Goal: Task Accomplishment & Management: Use online tool/utility

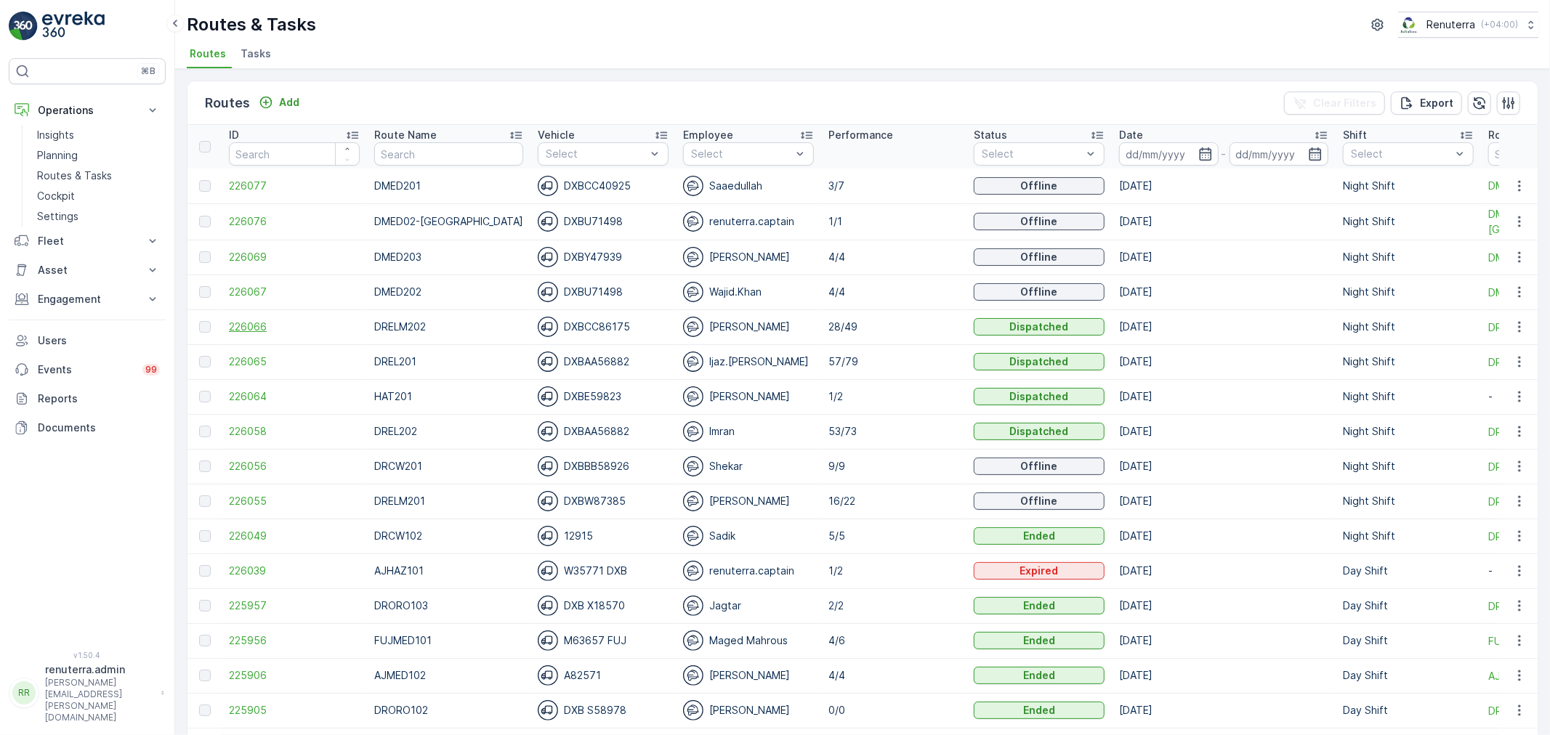
click at [264, 329] on span "226066" at bounding box center [294, 327] width 131 height 15
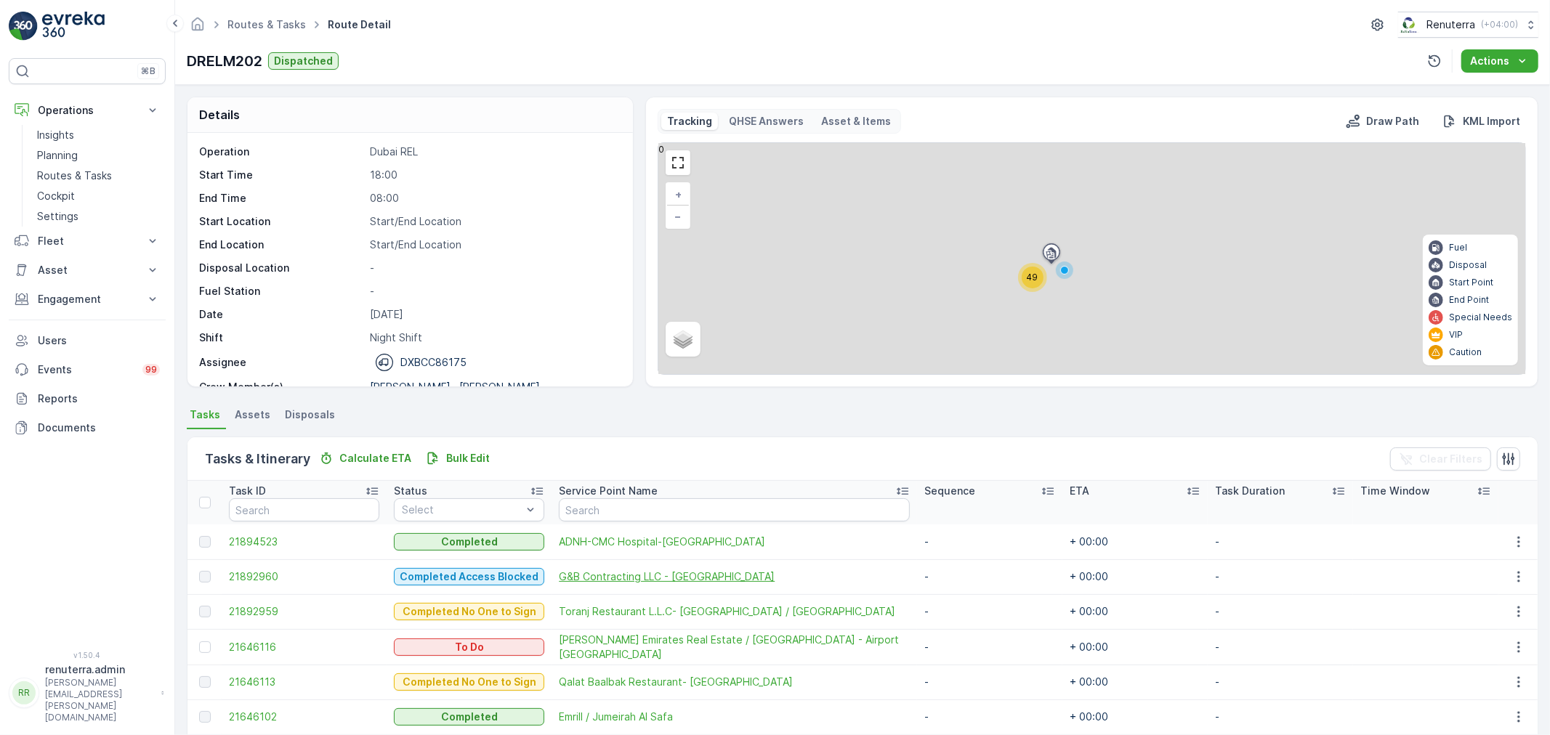
scroll to position [81, 0]
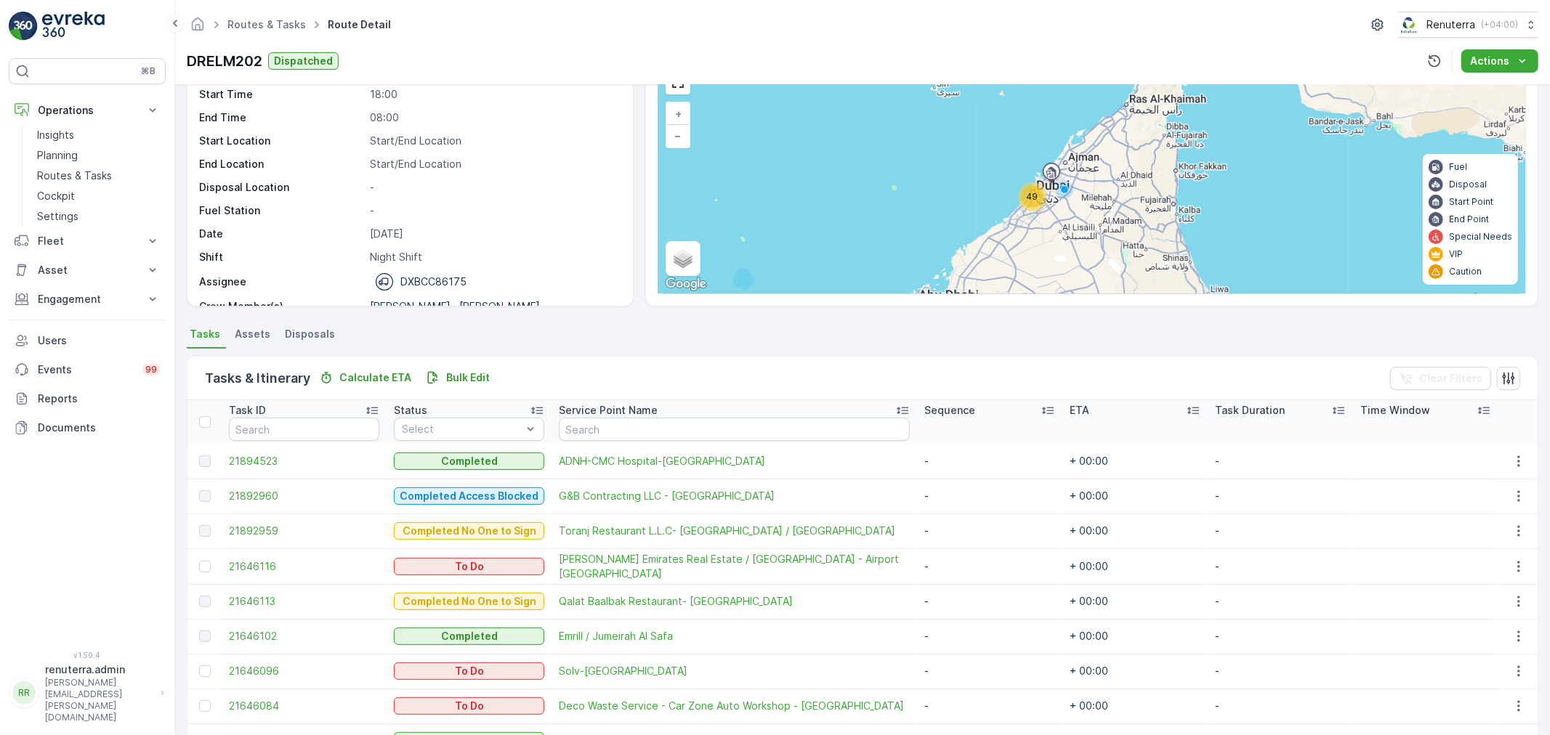
click at [254, 451] on td "21894523" at bounding box center [304, 461] width 165 height 35
click at [249, 454] on span "21894523" at bounding box center [304, 461] width 150 height 15
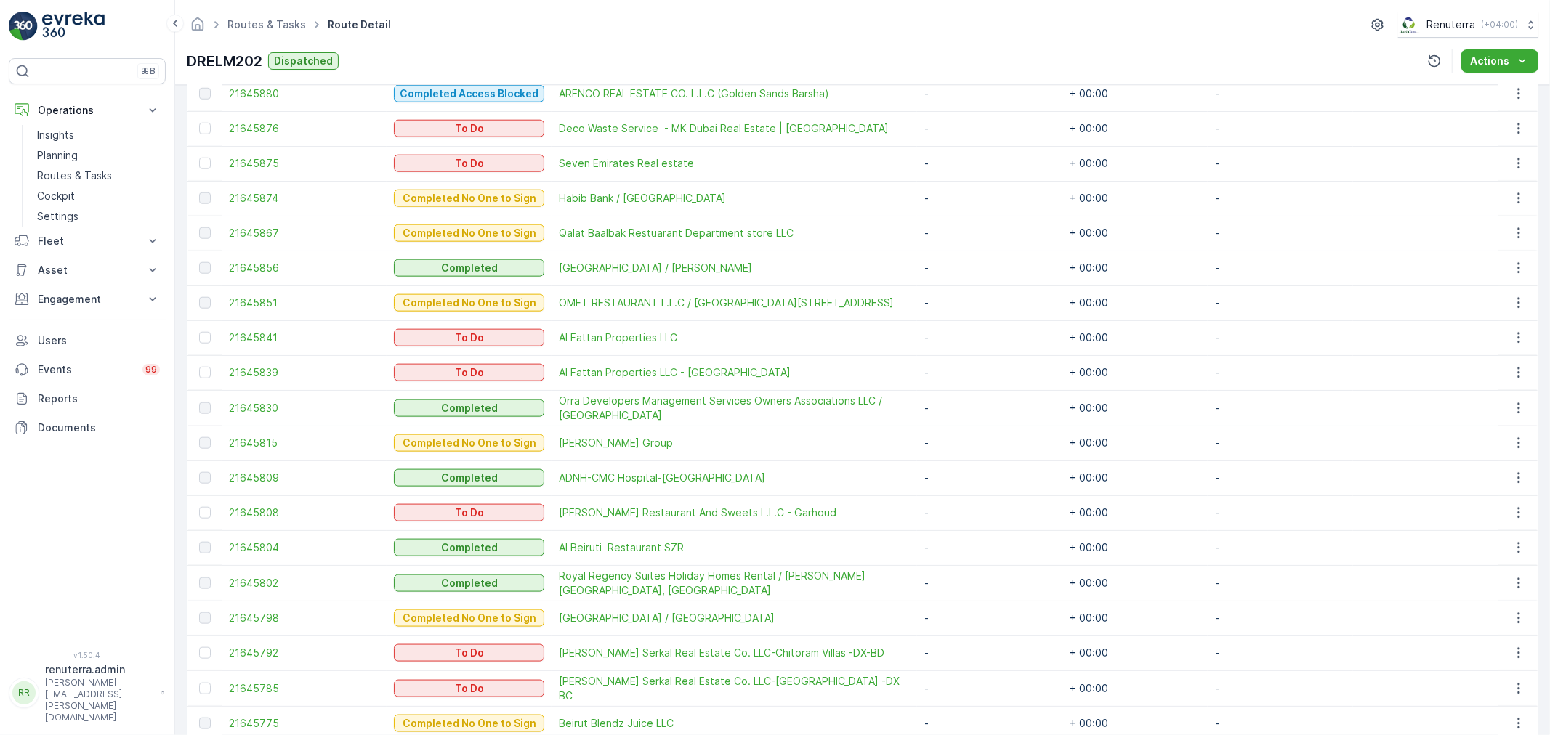
scroll to position [1453, 0]
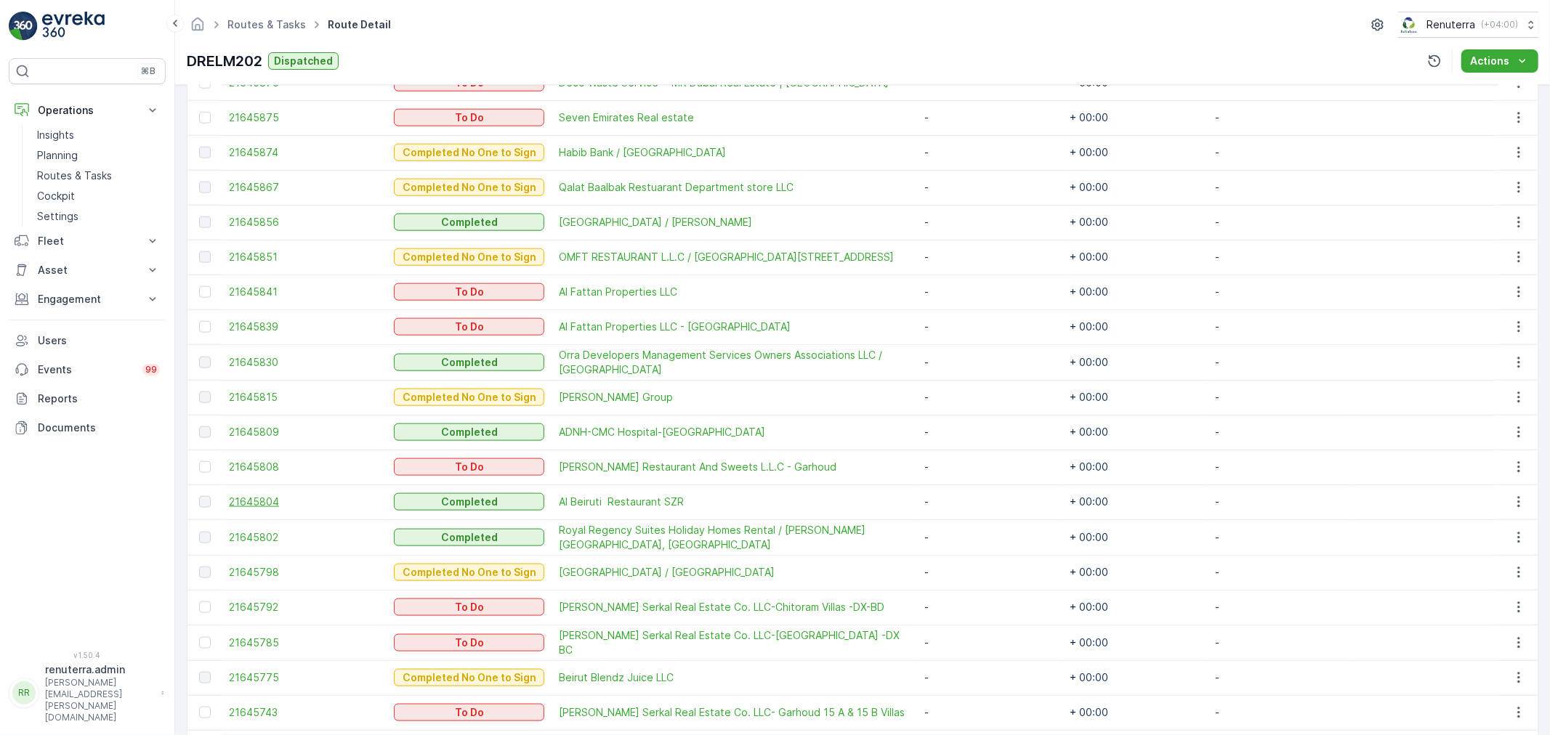
click at [251, 495] on span "21645804" at bounding box center [304, 502] width 150 height 15
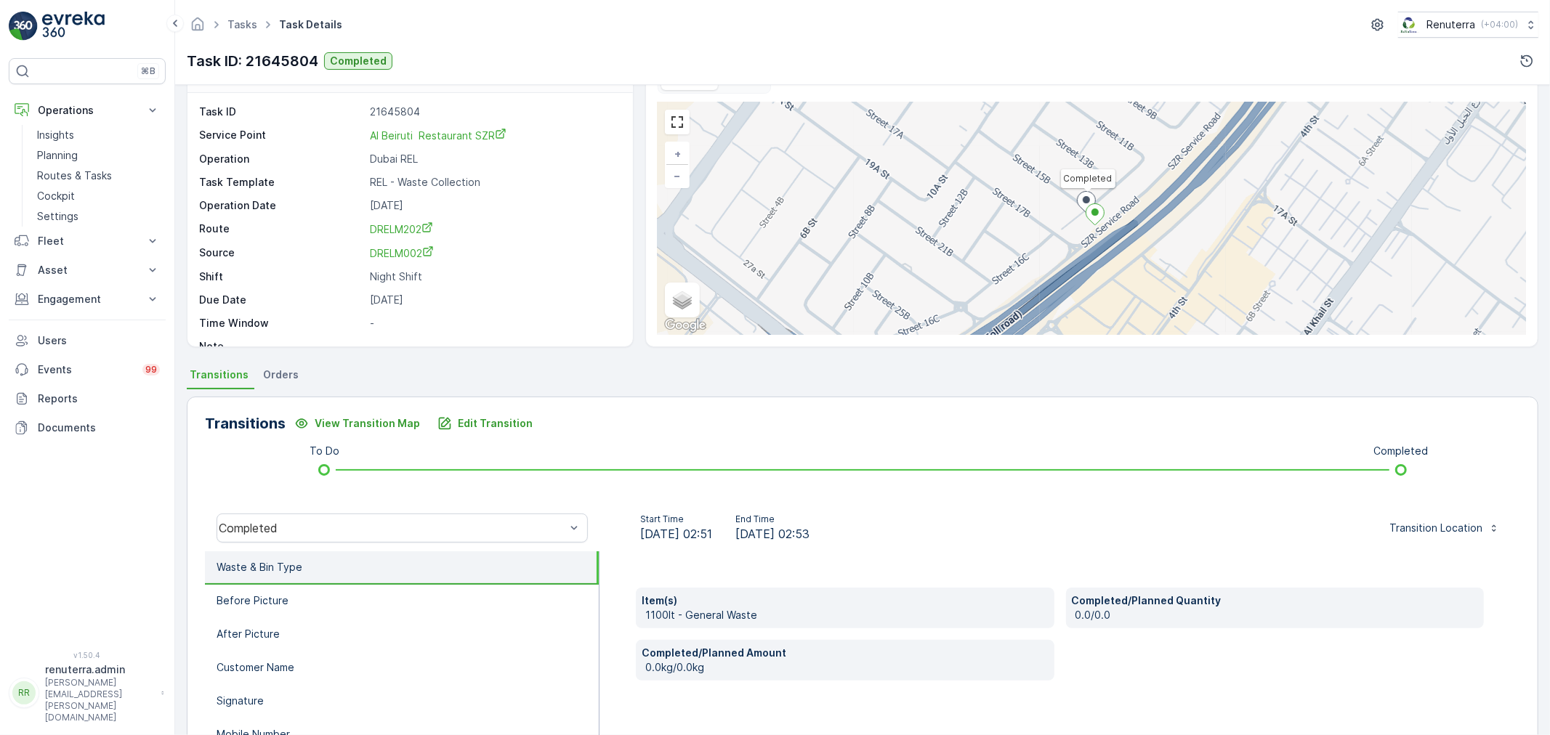
scroll to position [81, 0]
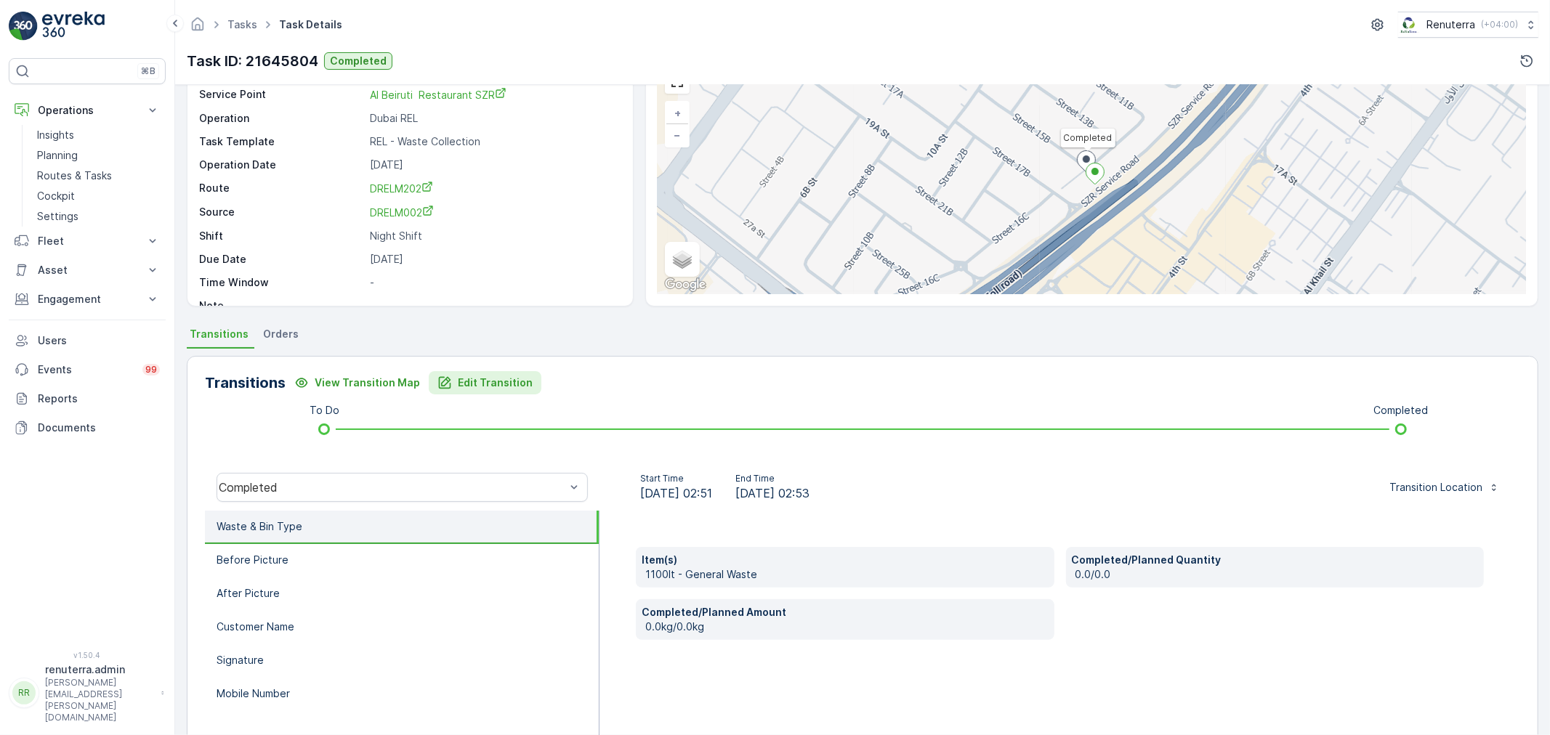
click at [493, 381] on p "Edit Transition" at bounding box center [495, 383] width 75 height 15
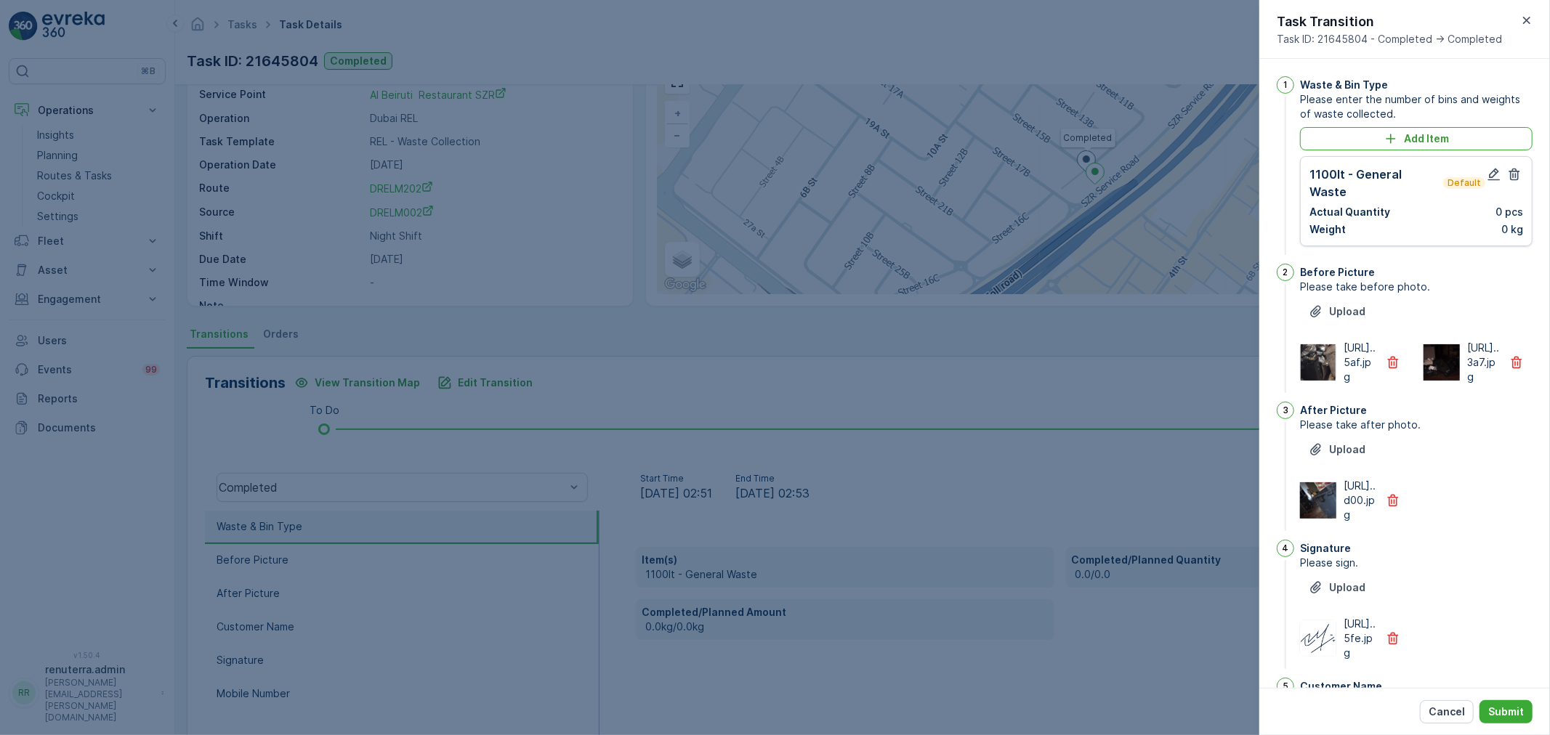
scroll to position [24, 0]
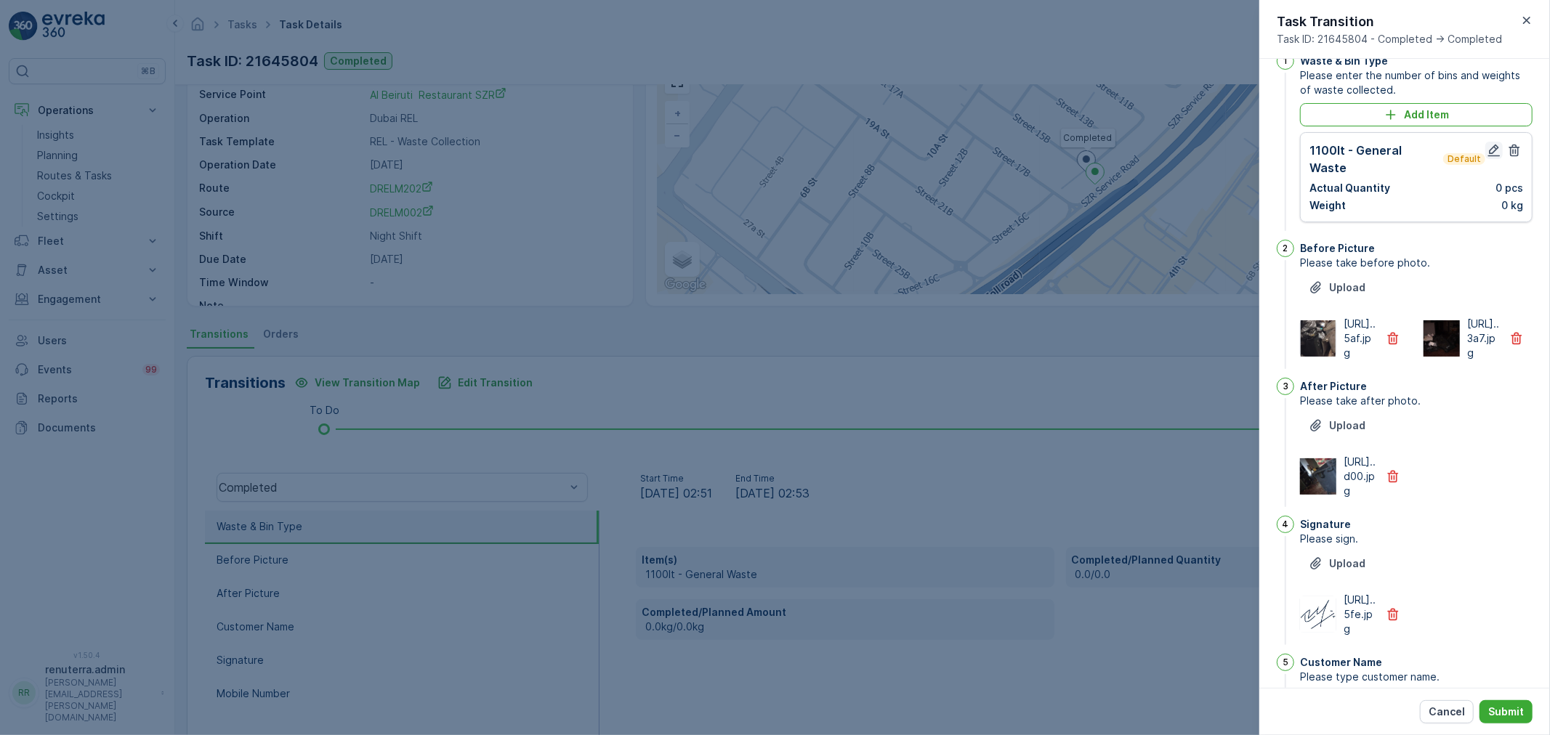
click at [1487, 148] on icon "button" at bounding box center [1494, 150] width 15 height 15
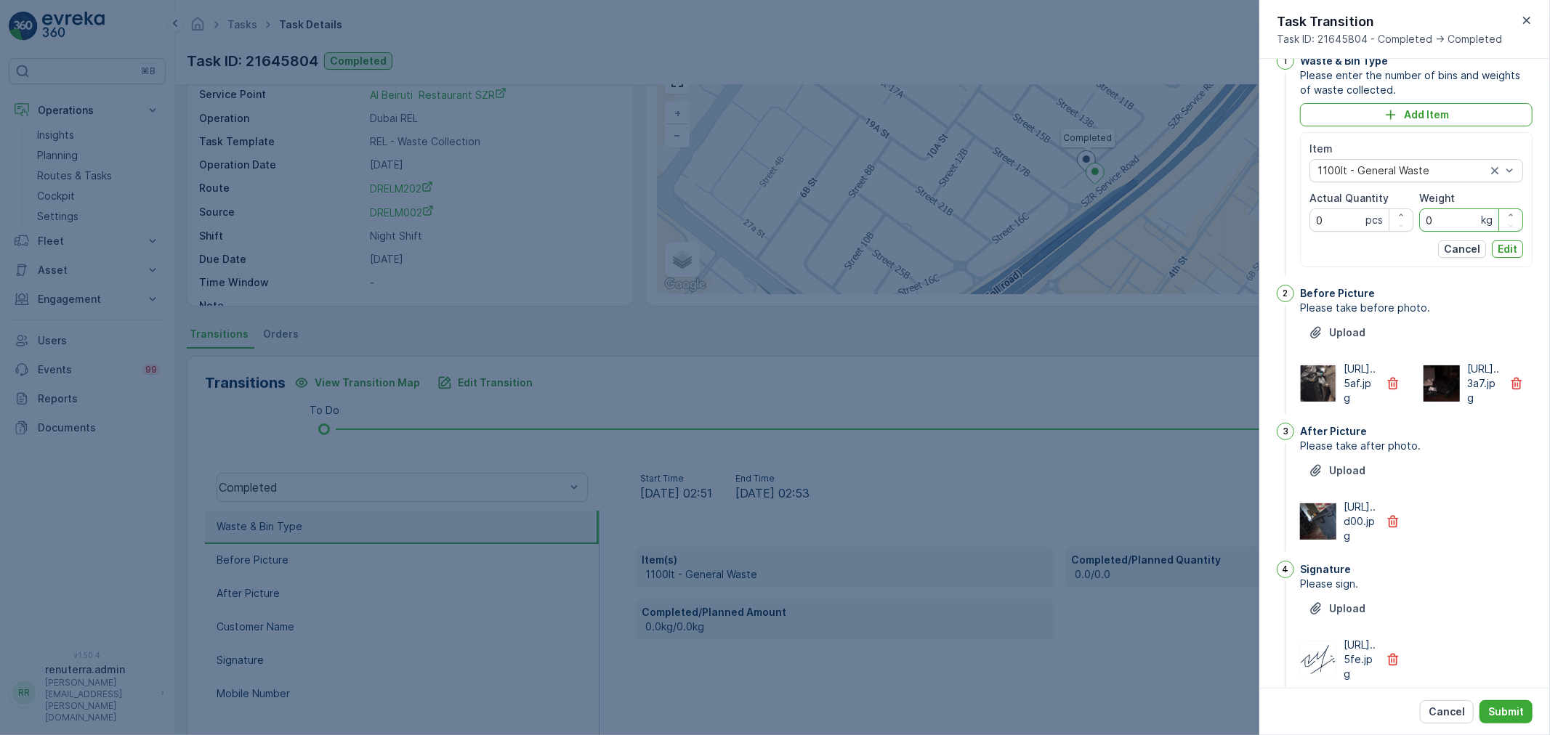
click at [1461, 217] on input "0" at bounding box center [1471, 220] width 104 height 23
click at [1461, 216] on input "0" at bounding box center [1471, 220] width 104 height 23
type input "8"
click at [1503, 242] on div "Item 1100lt - General Waste Actual Quantity 0 pcs Weight 8 kg Cancel Edit" at bounding box center [1416, 200] width 214 height 116
click at [1503, 244] on p "Edit" at bounding box center [1508, 249] width 20 height 15
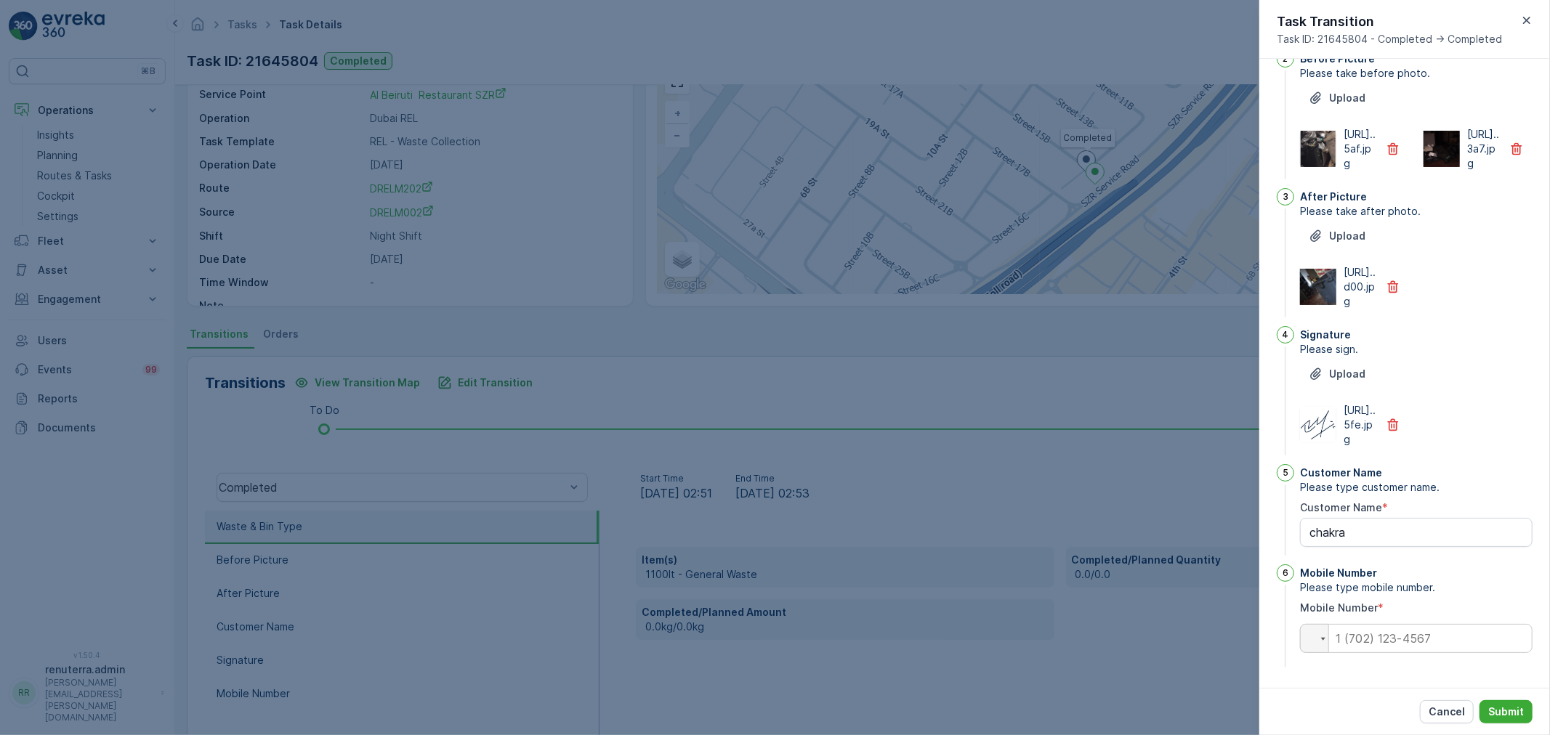
scroll to position [266, 0]
drag, startPoint x: 1523, startPoint y: 13, endPoint x: 1516, endPoint y: 20, distance: 9.8
click at [1523, 13] on icon "button" at bounding box center [1526, 20] width 15 height 15
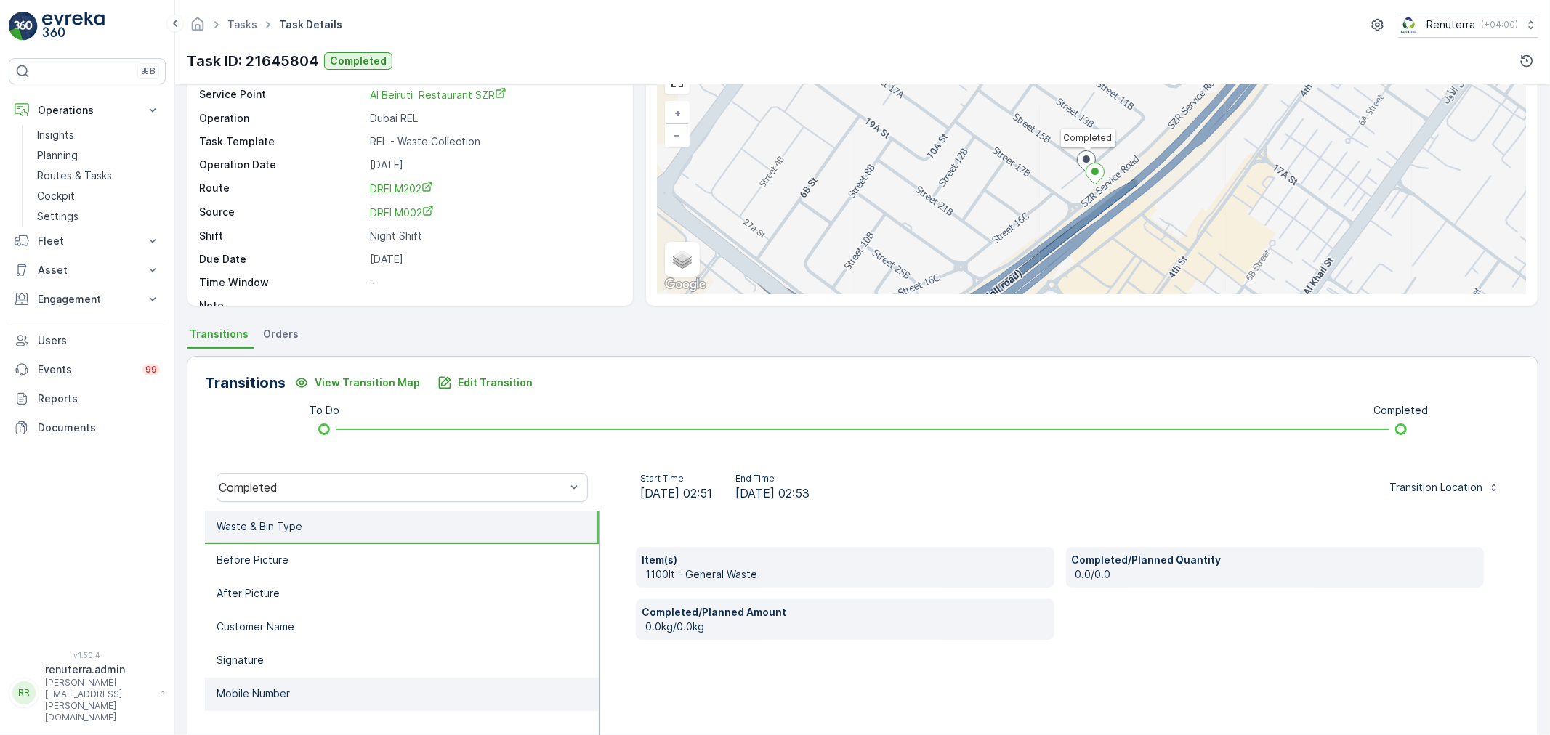
click at [289, 687] on p "Mobile Number" at bounding box center [253, 694] width 73 height 15
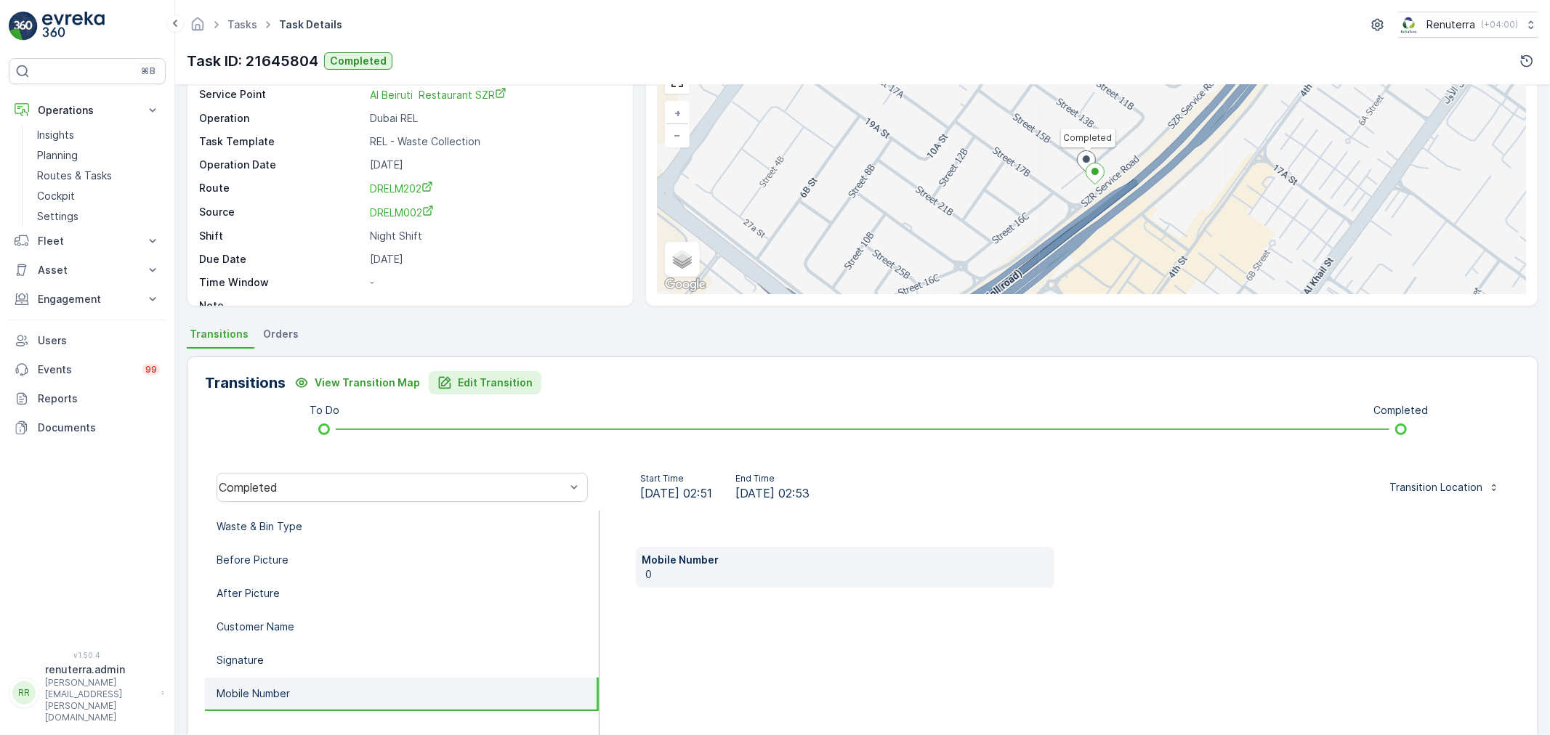
click at [482, 386] on p "Edit Transition" at bounding box center [495, 383] width 75 height 15
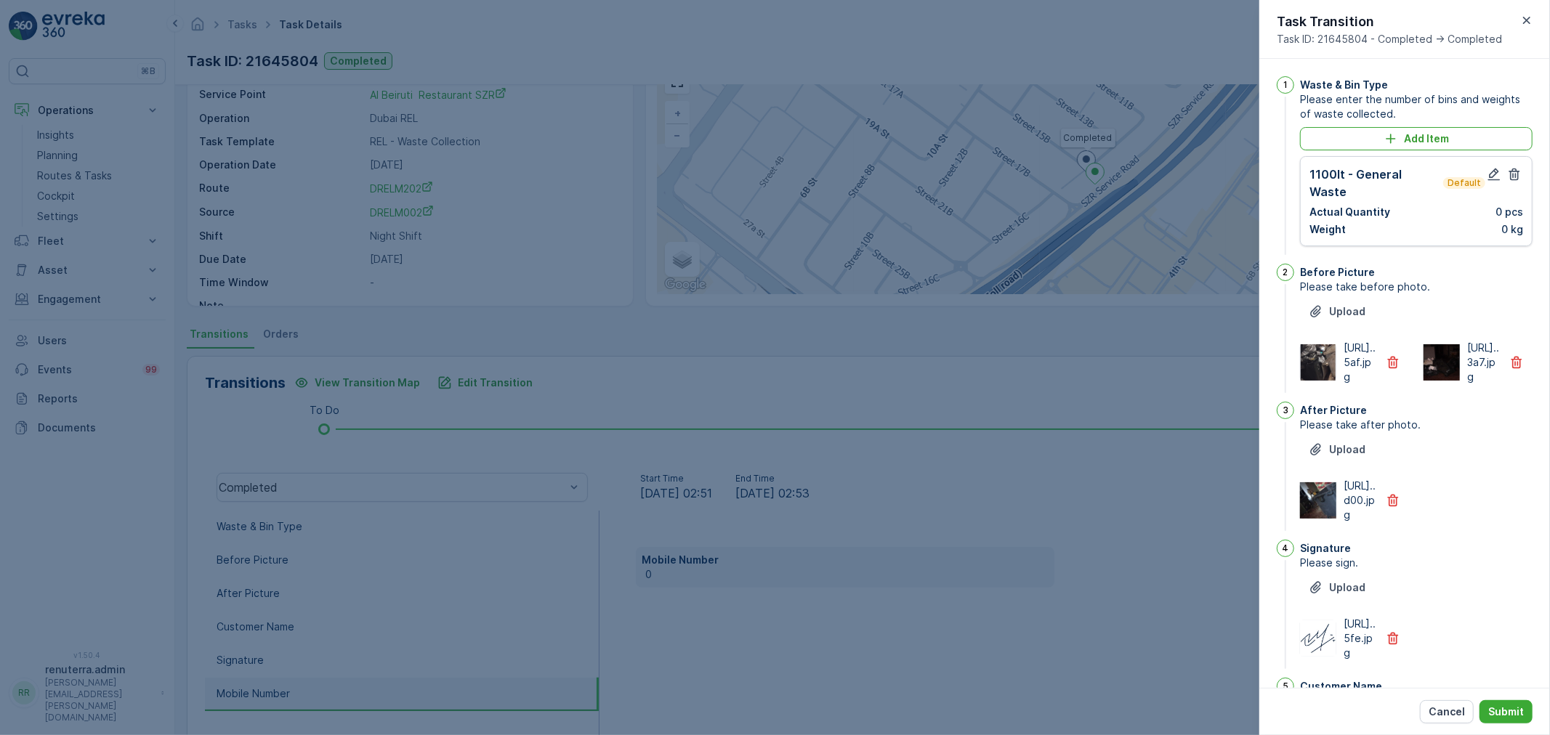
scroll to position [24, 0]
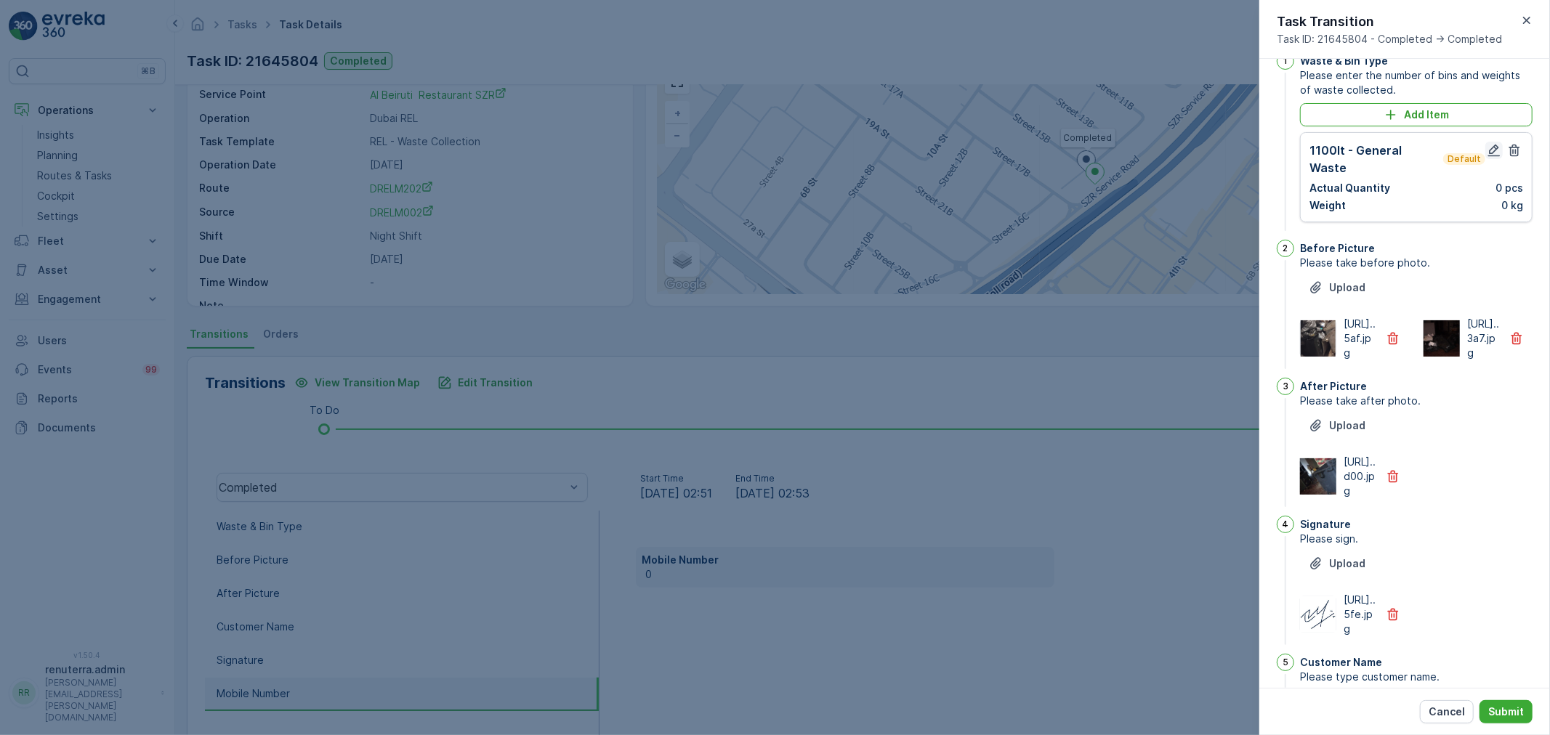
click at [1493, 143] on icon "button" at bounding box center [1494, 150] width 15 height 15
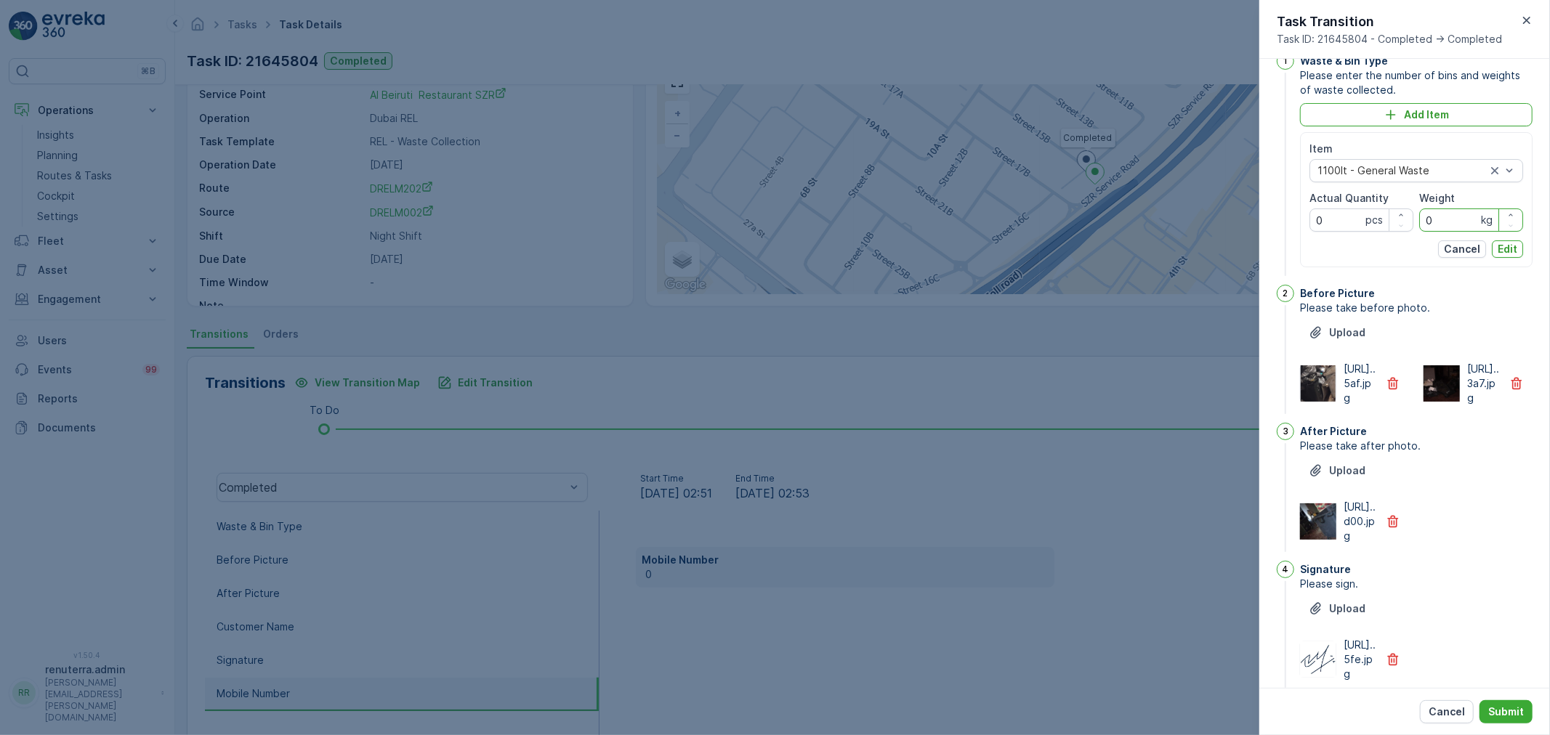
click at [1450, 213] on input "0" at bounding box center [1471, 220] width 104 height 23
type input "8"
click at [1503, 257] on button "Edit" at bounding box center [1507, 249] width 31 height 17
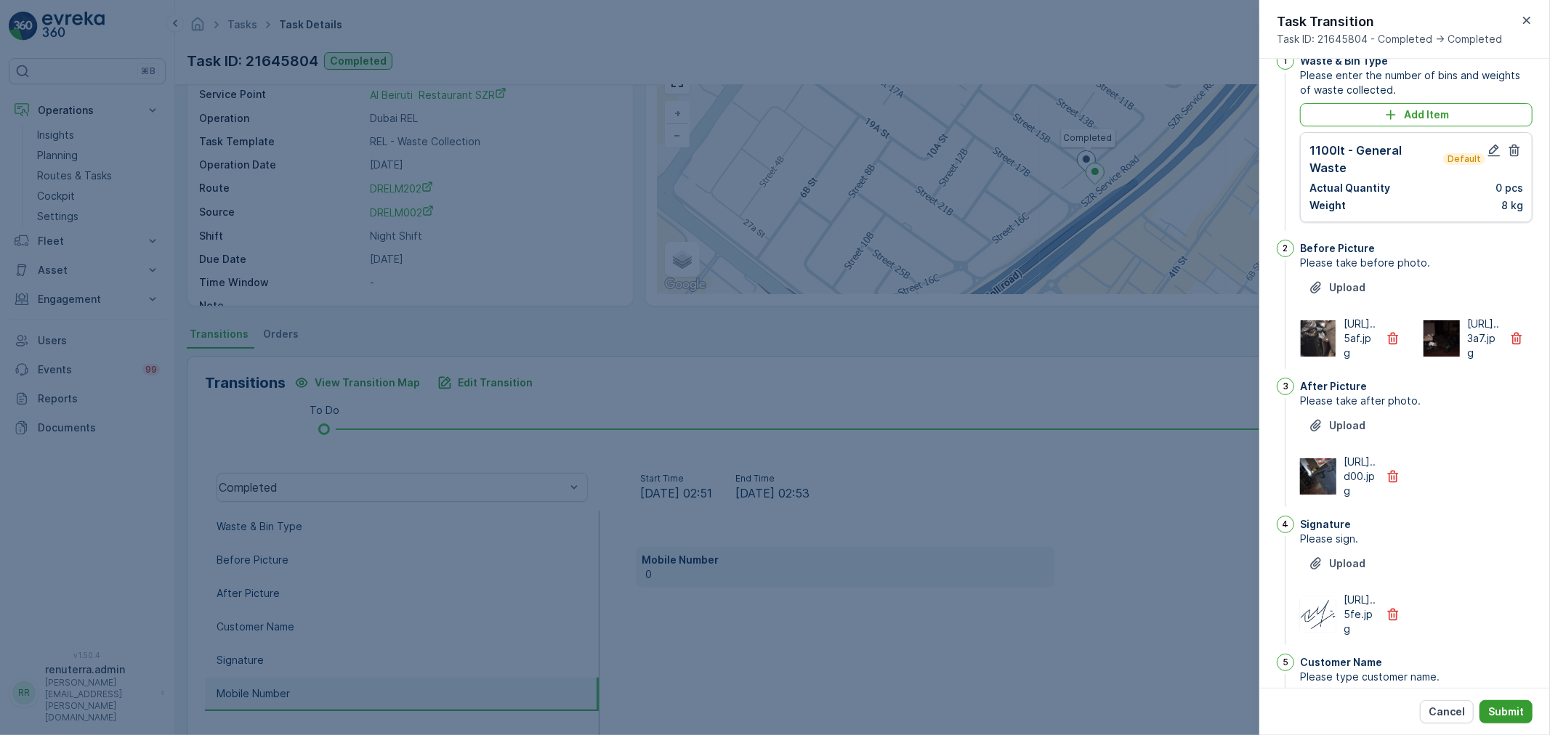
click at [1522, 716] on p "Submit" at bounding box center [1506, 712] width 36 height 15
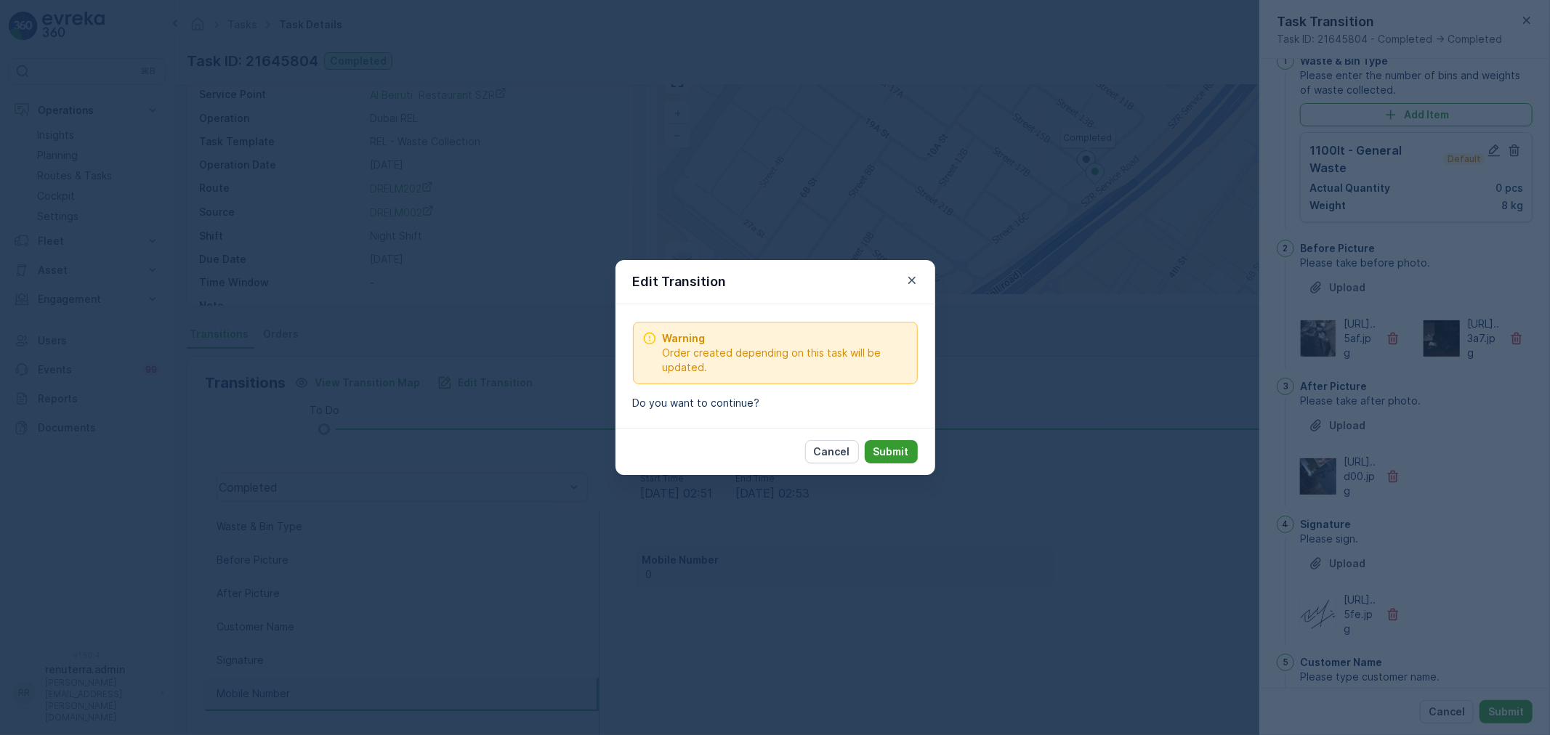
click at [902, 455] on p "Submit" at bounding box center [891, 452] width 36 height 15
